Goal: Find specific page/section: Find specific page/section

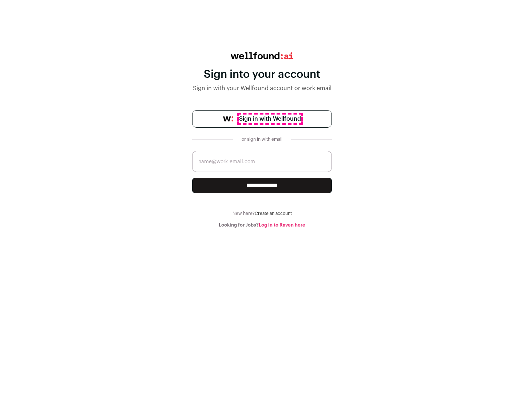
click at [270, 119] on span "Sign in with Wellfound" at bounding box center [270, 119] width 62 height 9
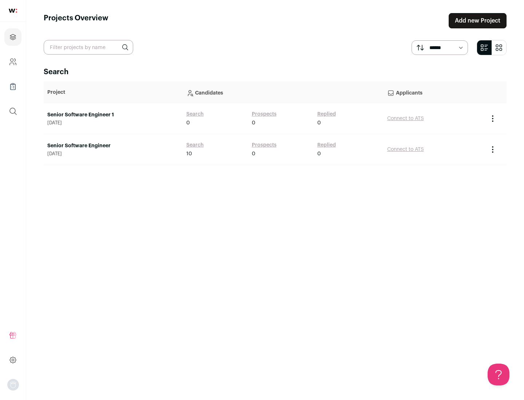
click at [113, 146] on link "Senior Software Engineer" at bounding box center [113, 145] width 132 height 7
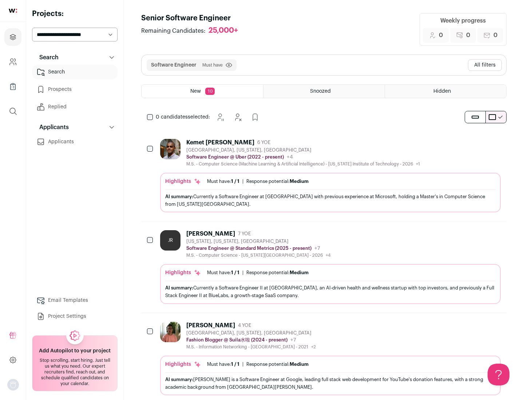
click at [324, 176] on div "Highlights Must have: 1 / 1 How many must haves have been fulfilled? | Response…" at bounding box center [330, 193] width 341 height 40
